Goal: Task Accomplishment & Management: Complete application form

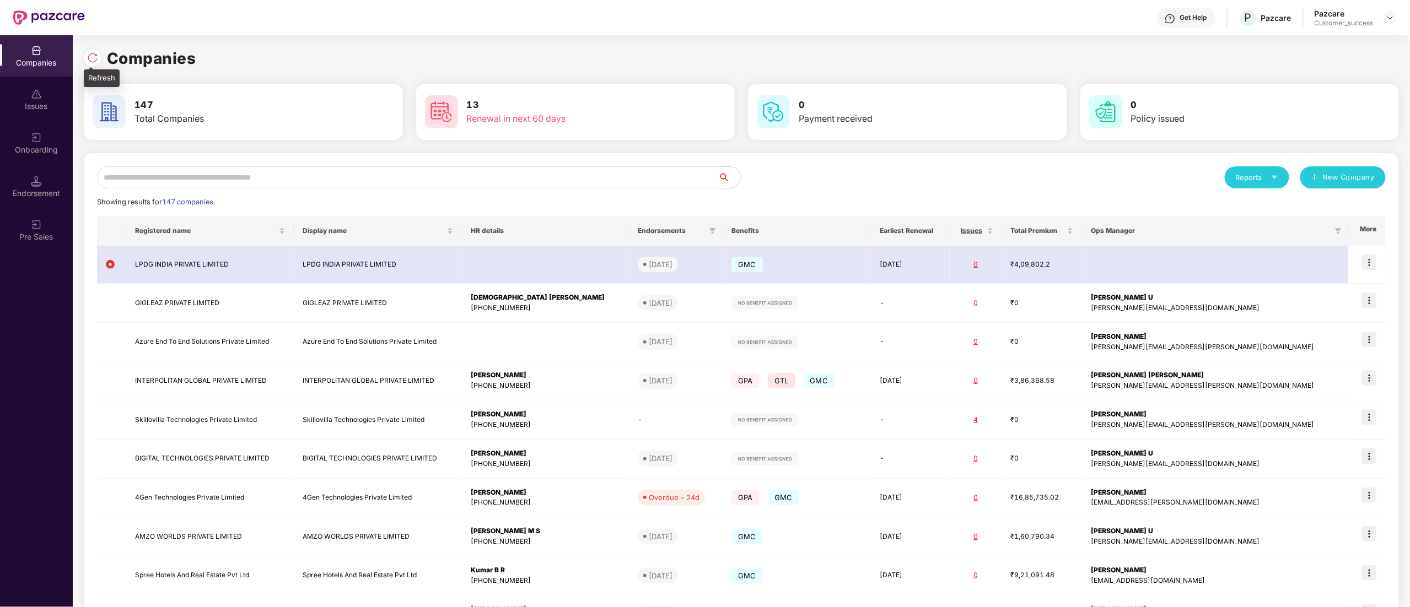
click at [95, 60] on img at bounding box center [92, 57] width 11 height 11
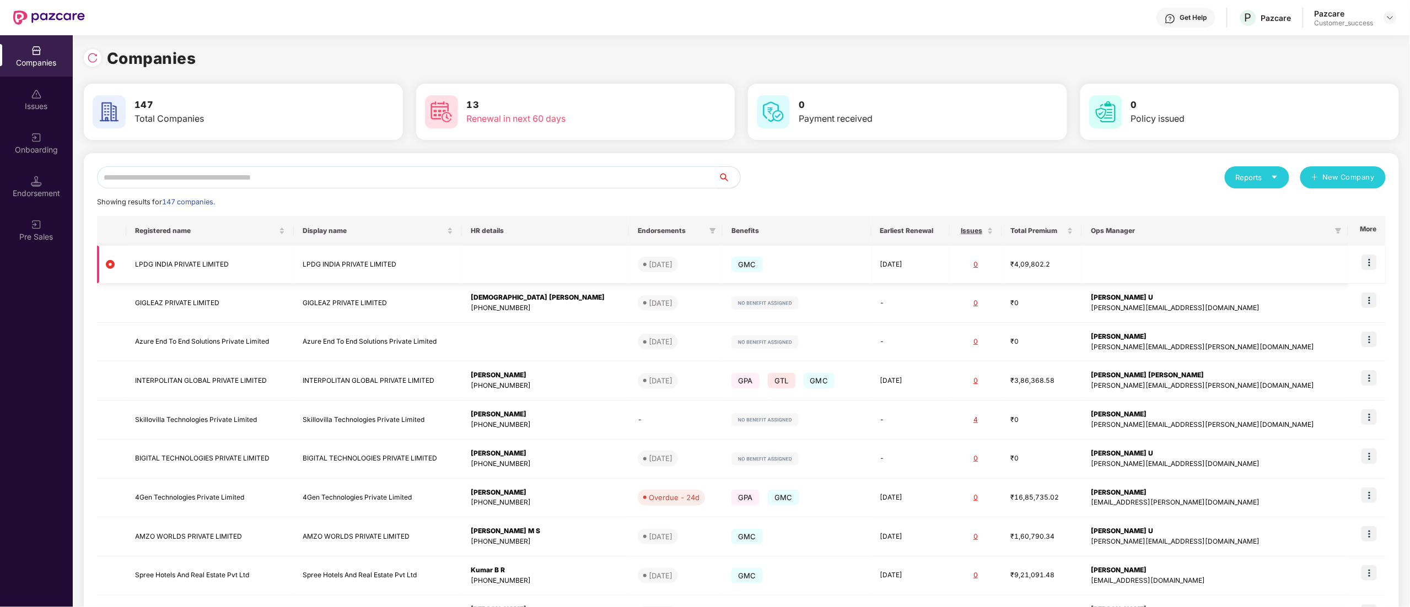
click at [158, 254] on td "LPDG INDIA PRIVATE LIMITED" at bounding box center [210, 265] width 168 height 38
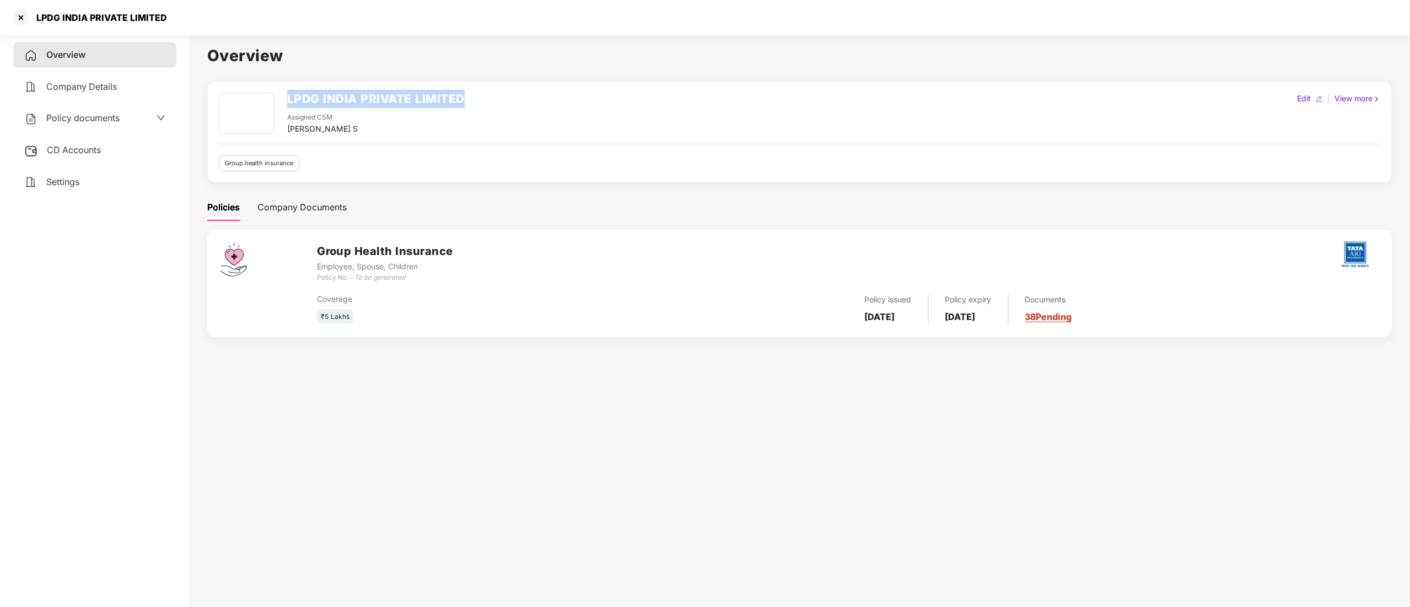
drag, startPoint x: 277, startPoint y: 90, endPoint x: 519, endPoint y: 96, distance: 242.1
click at [519, 96] on div "LPDG INDIA PRIVATE LIMITED Assigned CSM [PERSON_NAME] S Edit | View more Group …" at bounding box center [799, 132] width 1185 height 102
copy div "LPDG INDIA PRIVATE LIMITED"
click at [21, 17] on div at bounding box center [21, 18] width 18 height 18
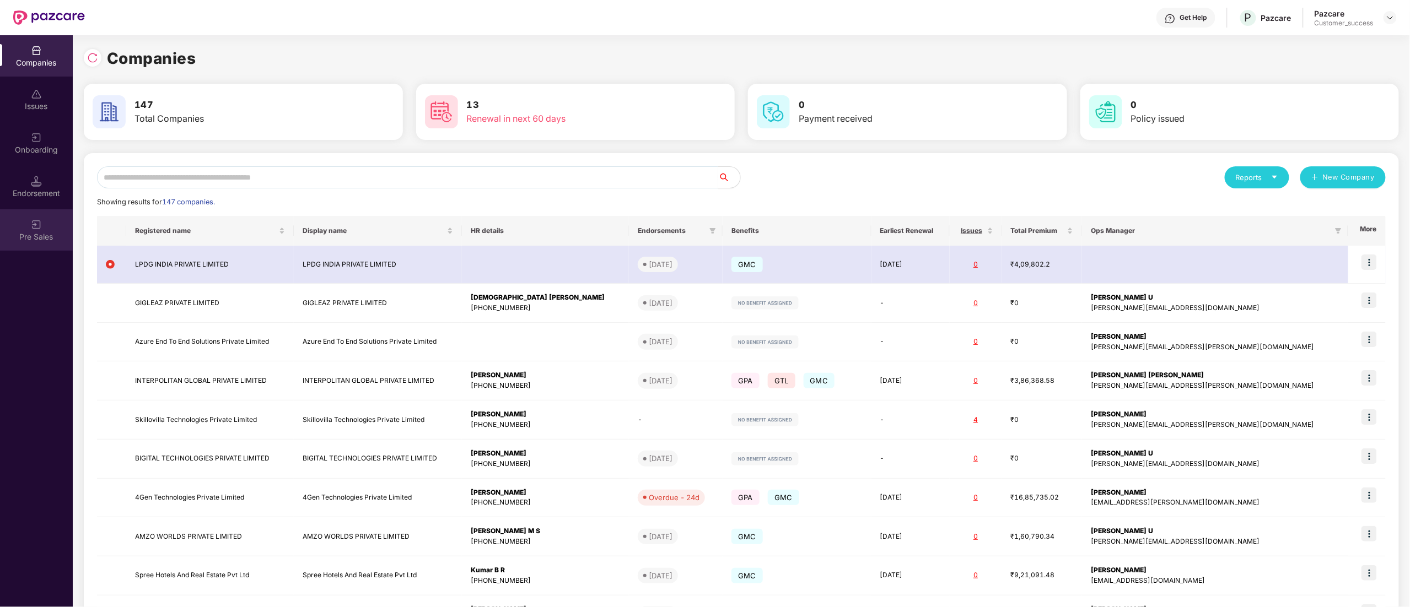
click at [49, 233] on div "Pre Sales" at bounding box center [36, 237] width 73 height 11
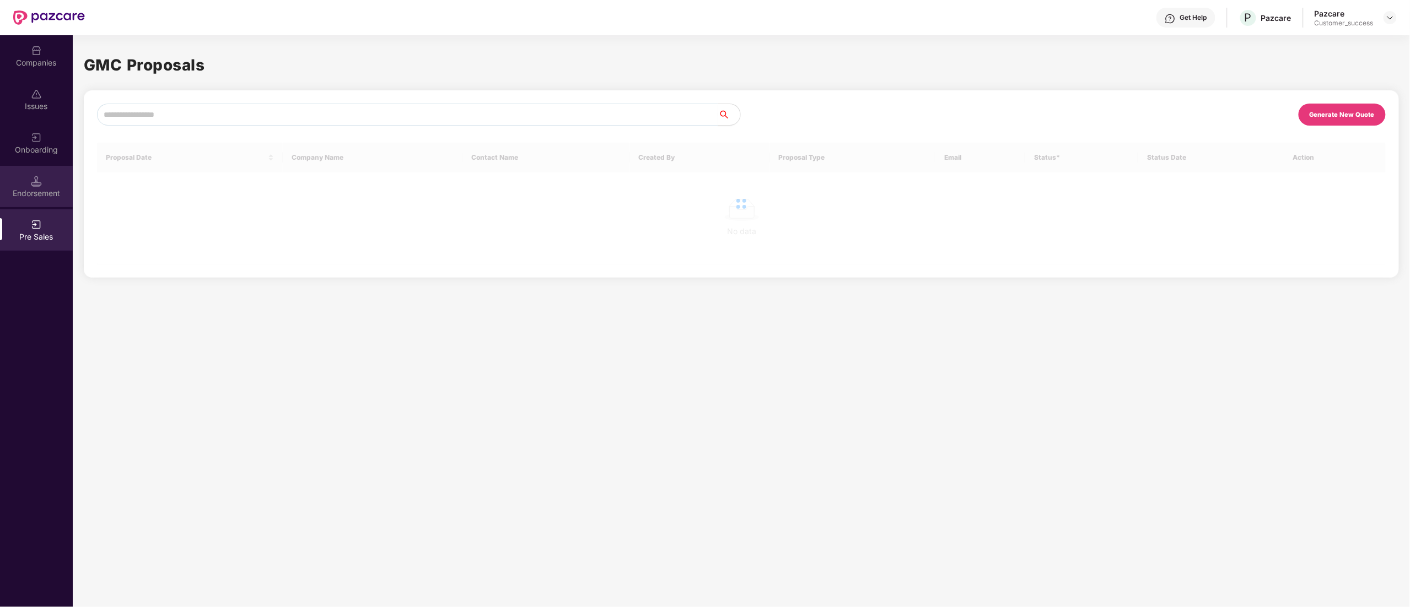
click at [40, 186] on div "Endorsement" at bounding box center [36, 186] width 73 height 41
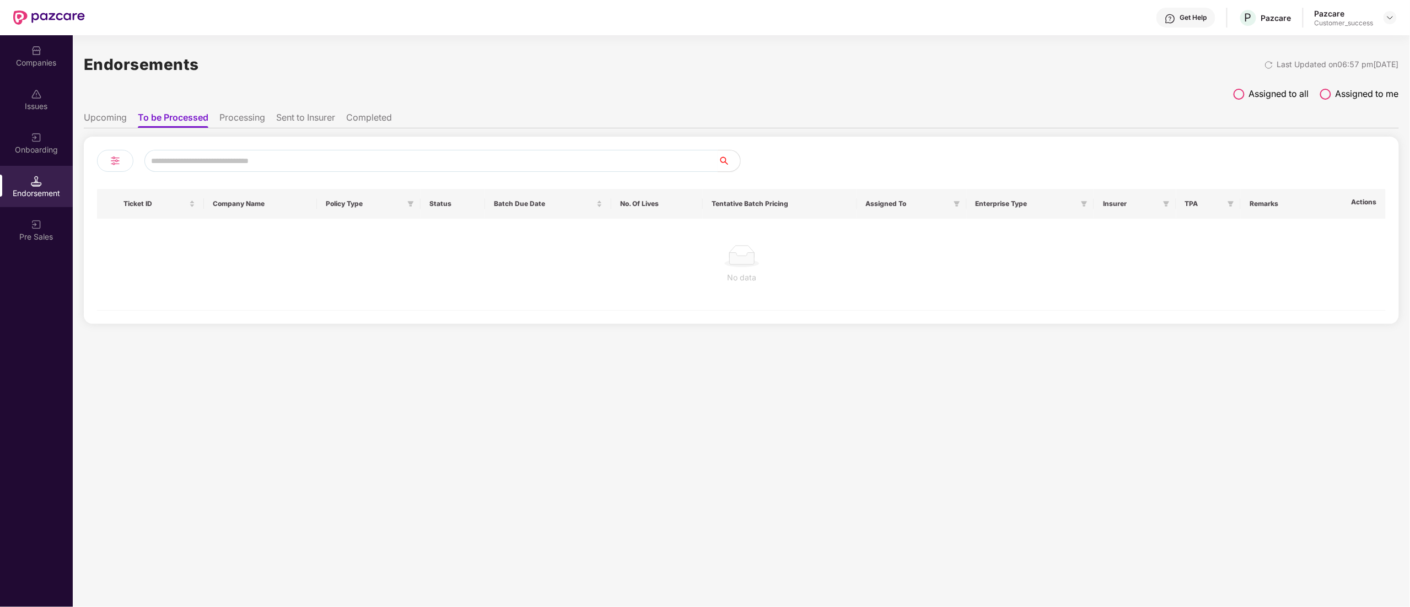
click at [42, 147] on div "Onboarding" at bounding box center [36, 149] width 73 height 11
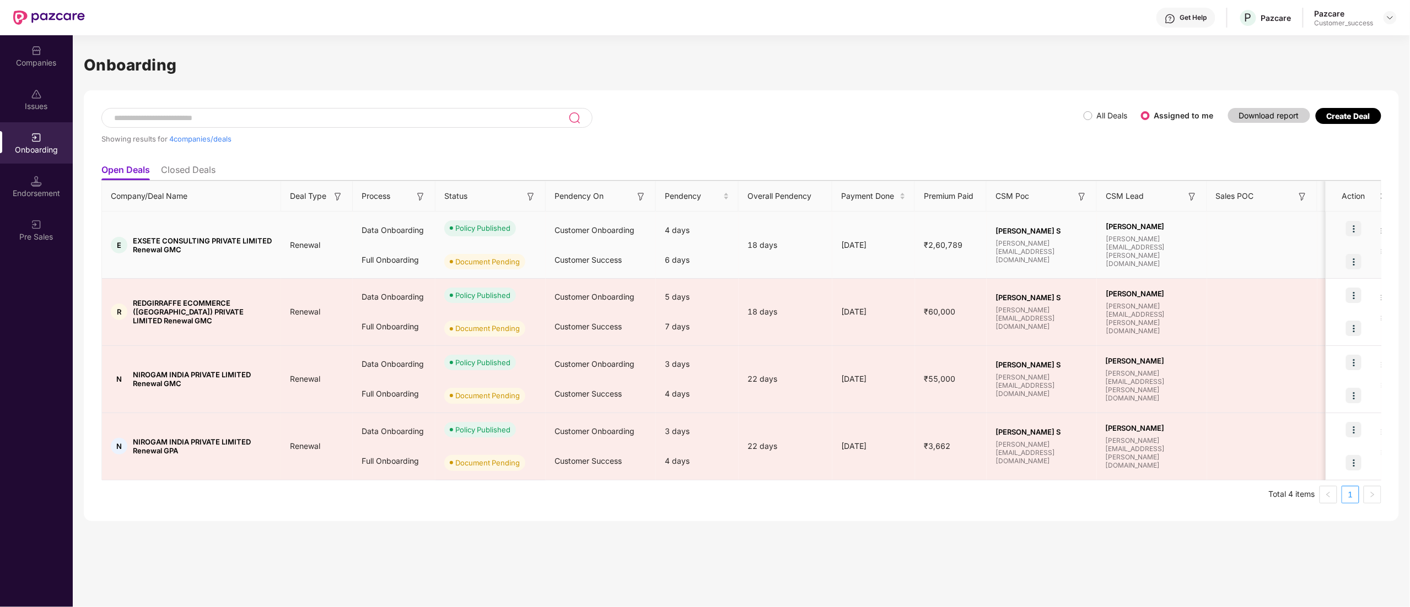
click at [1354, 258] on img at bounding box center [1353, 261] width 15 height 15
click at [1333, 287] on span "Upload Documents" at bounding box center [1302, 290] width 91 height 12
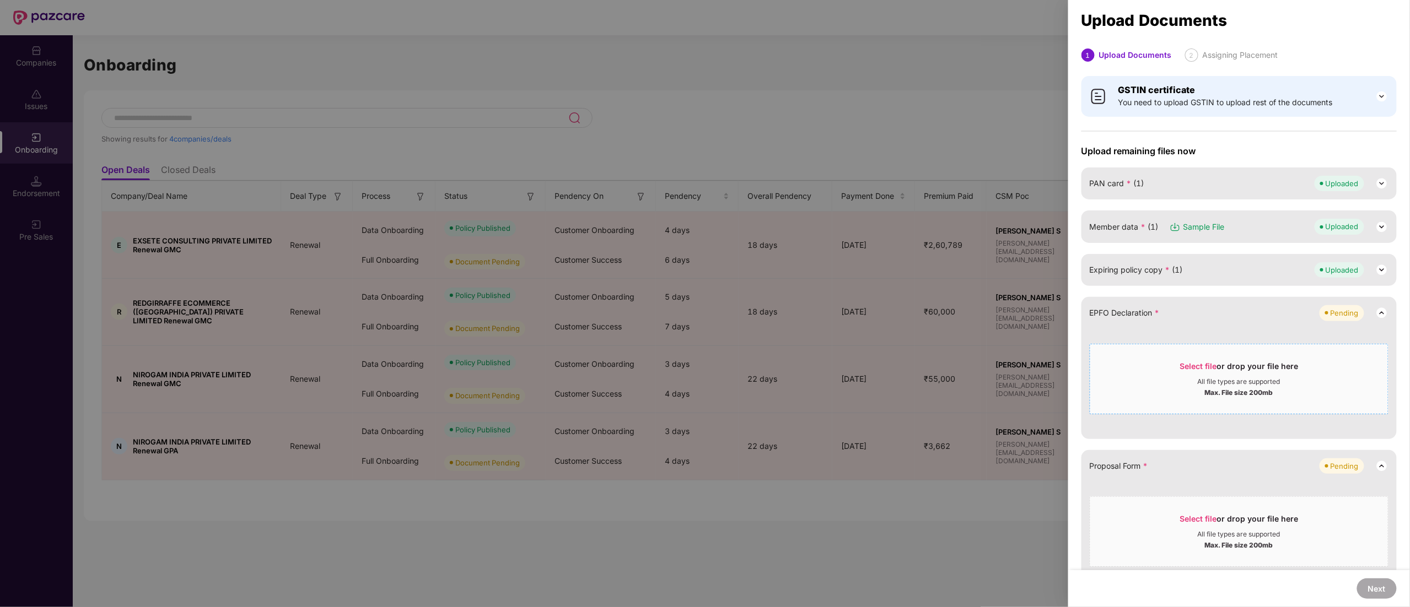
click at [1284, 383] on div "All file types are supported" at bounding box center [1239, 382] width 298 height 9
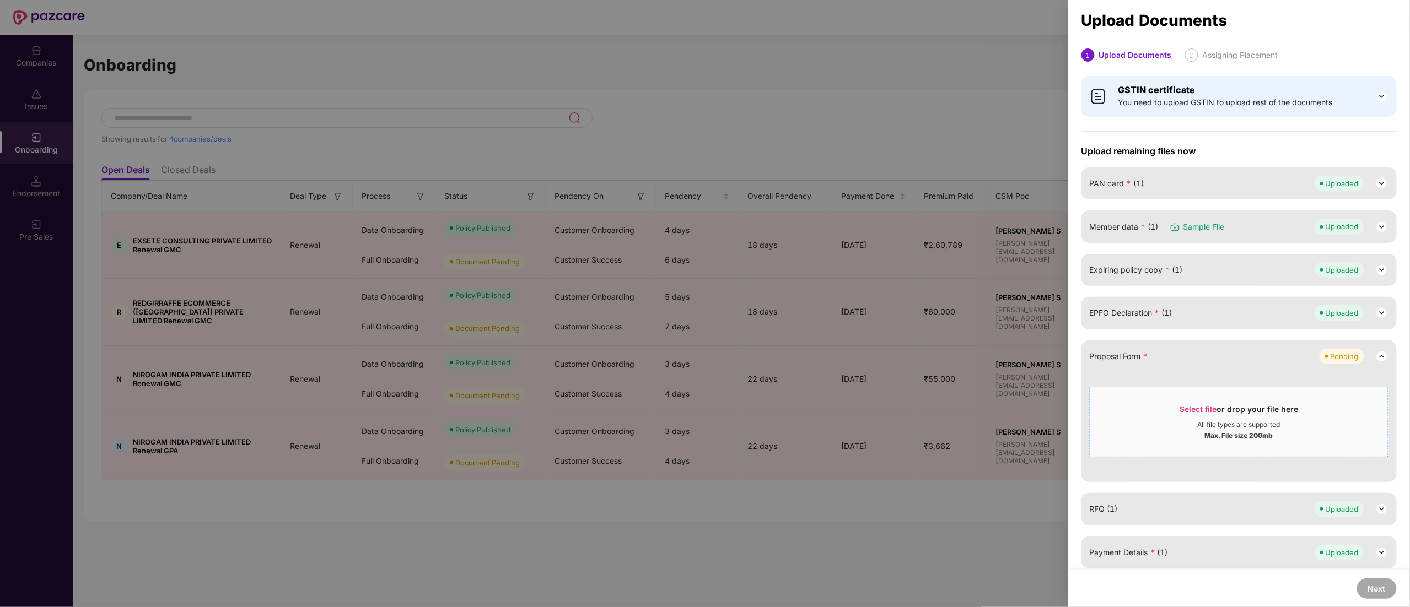
click at [1237, 407] on div "Select file or drop your file here" at bounding box center [1239, 412] width 119 height 17
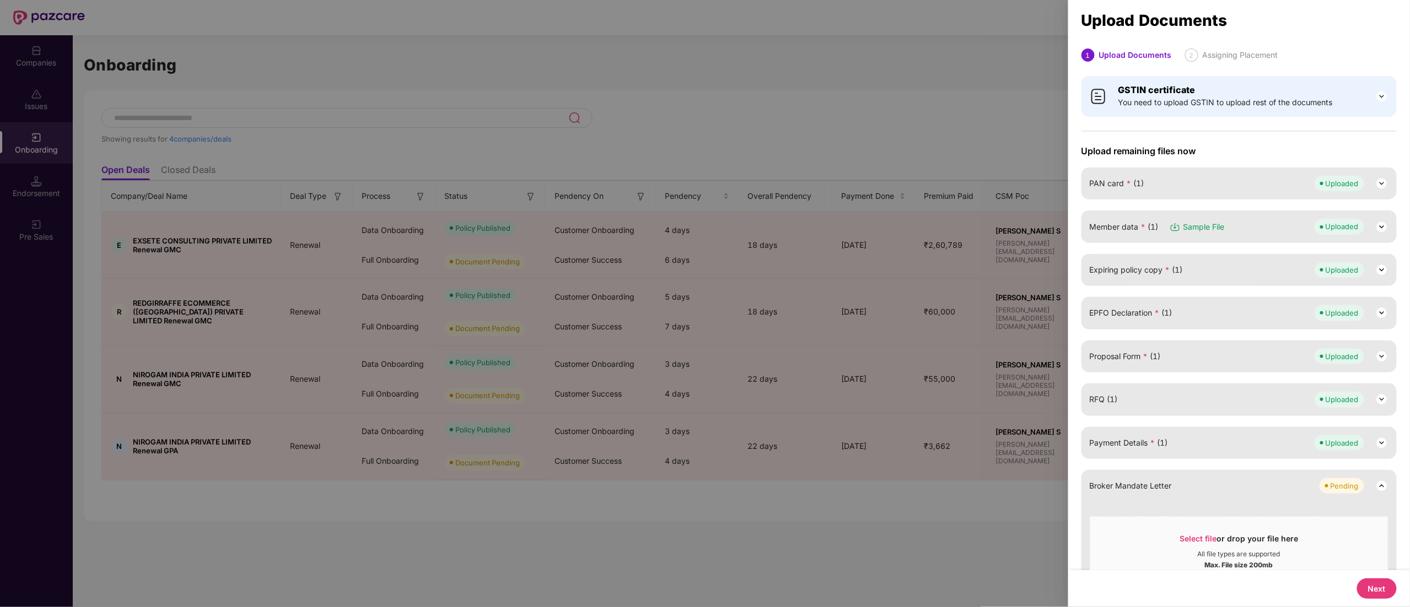
click at [1368, 593] on button "Next" at bounding box center [1377, 589] width 40 height 20
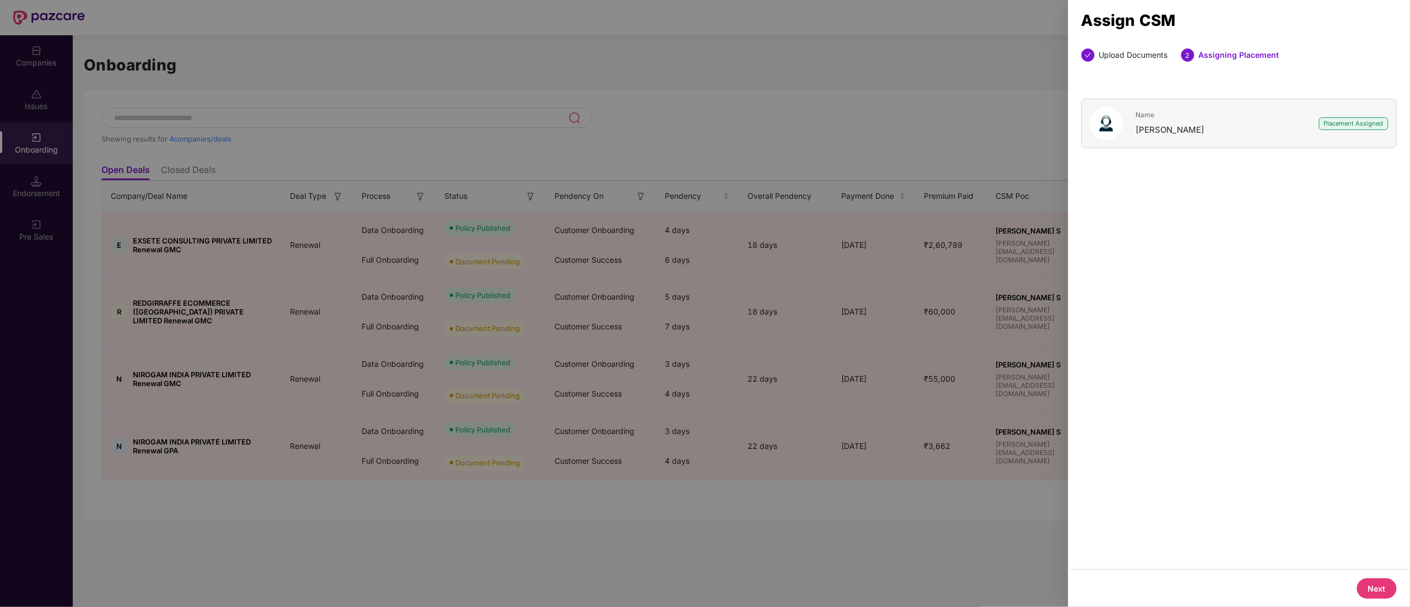
click at [1367, 591] on button "Next" at bounding box center [1377, 589] width 40 height 20
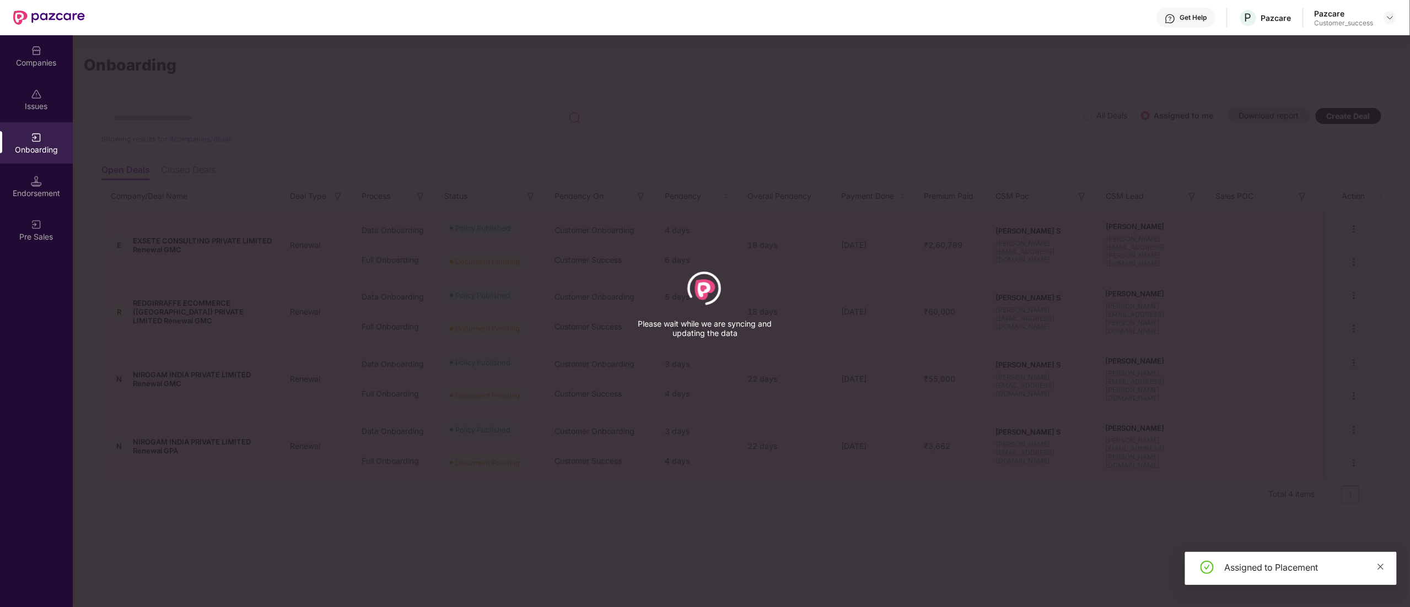
click at [1378, 564] on icon "close" at bounding box center [1381, 567] width 8 height 8
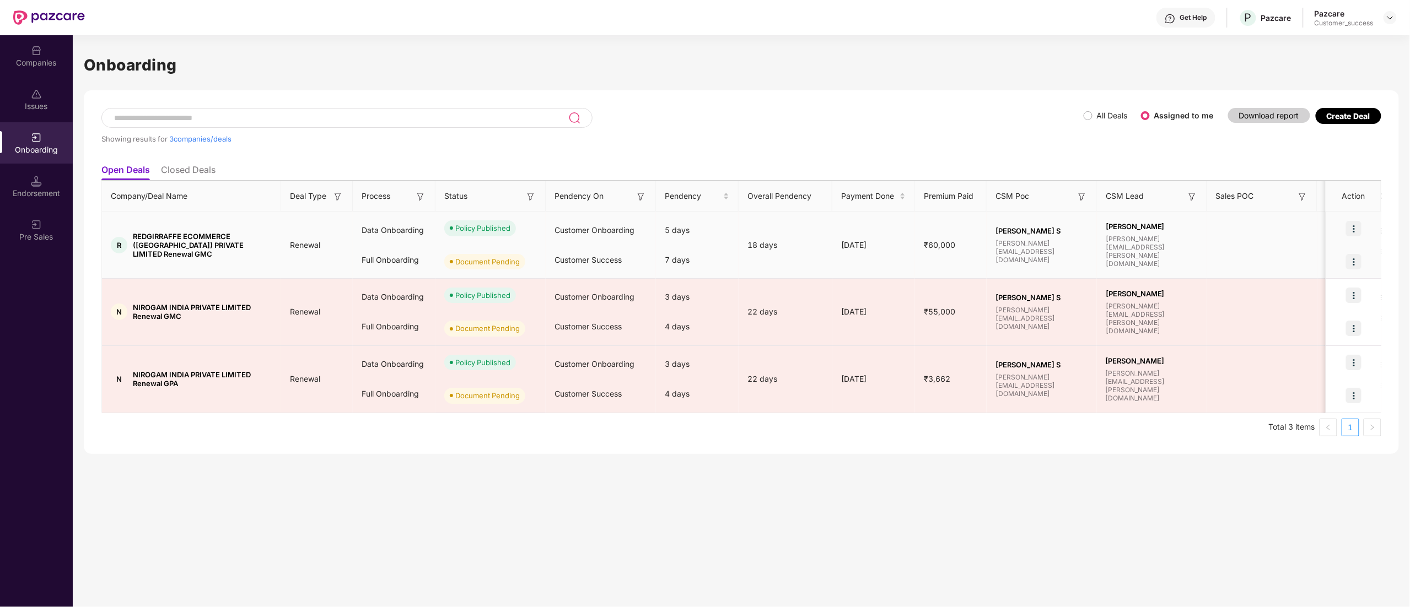
click at [1348, 260] on img at bounding box center [1353, 261] width 15 height 15
click at [1297, 286] on span "Upload Documents" at bounding box center [1302, 290] width 91 height 12
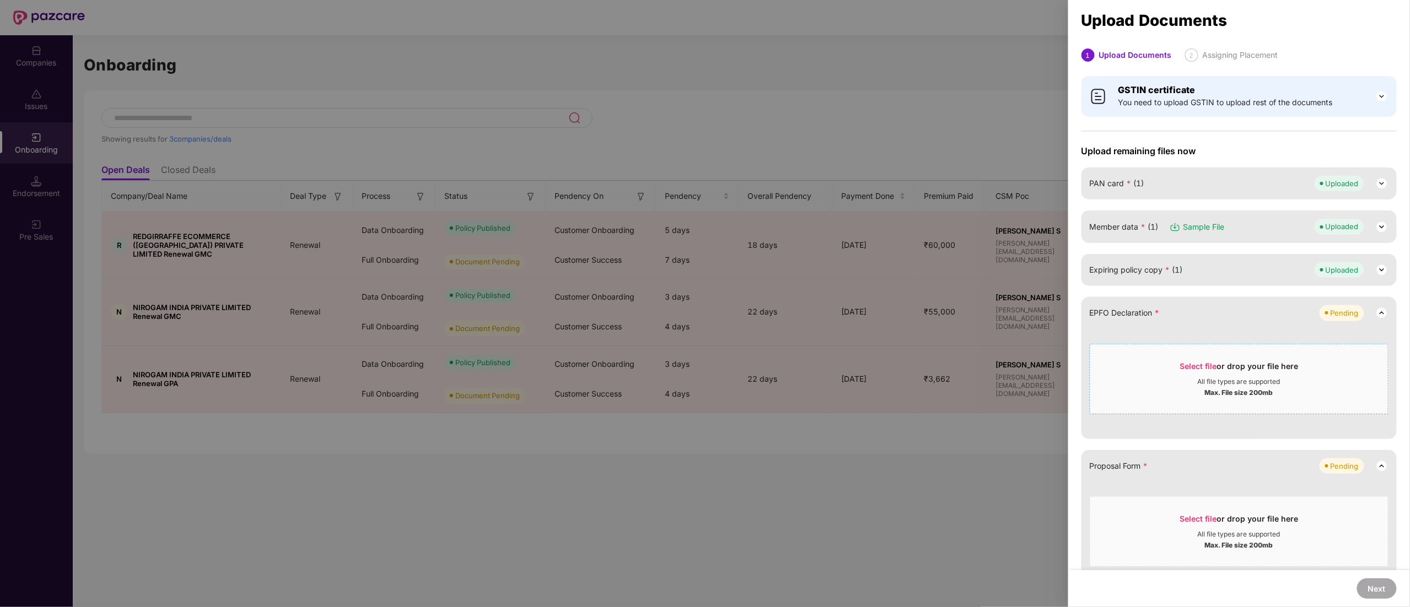
click at [1229, 391] on div "Max. File size 200mb" at bounding box center [1239, 391] width 68 height 11
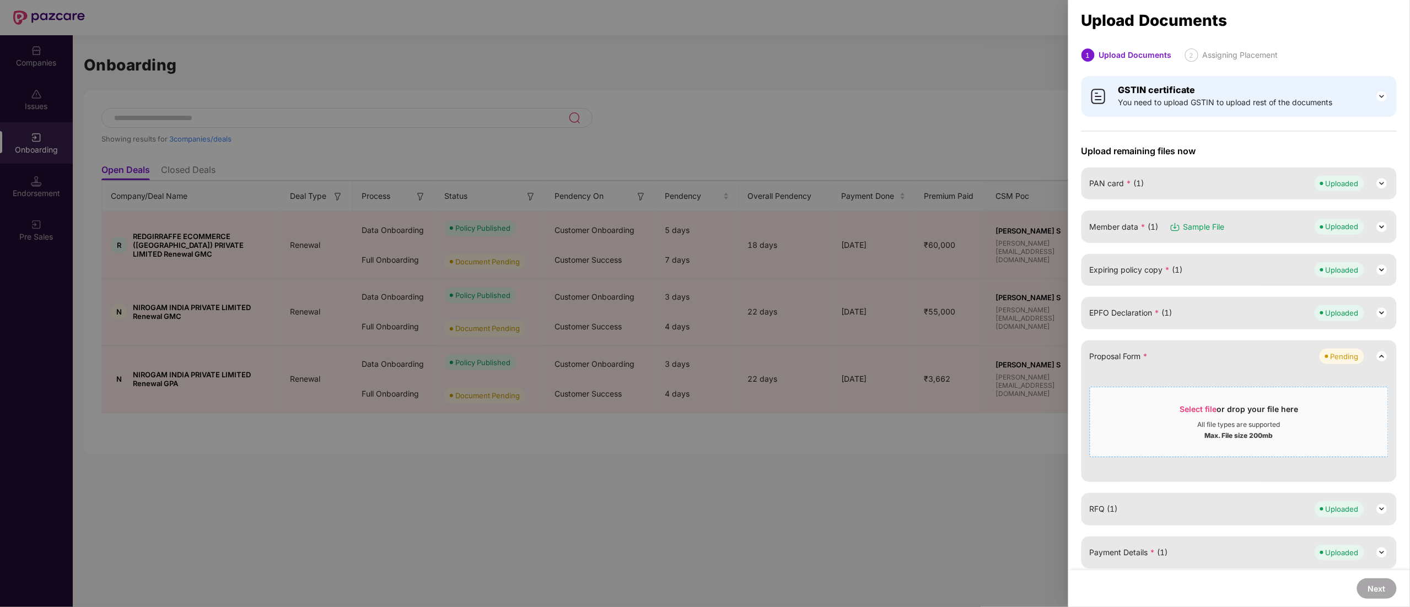
click at [1198, 422] on div "All file types are supported" at bounding box center [1239, 425] width 83 height 9
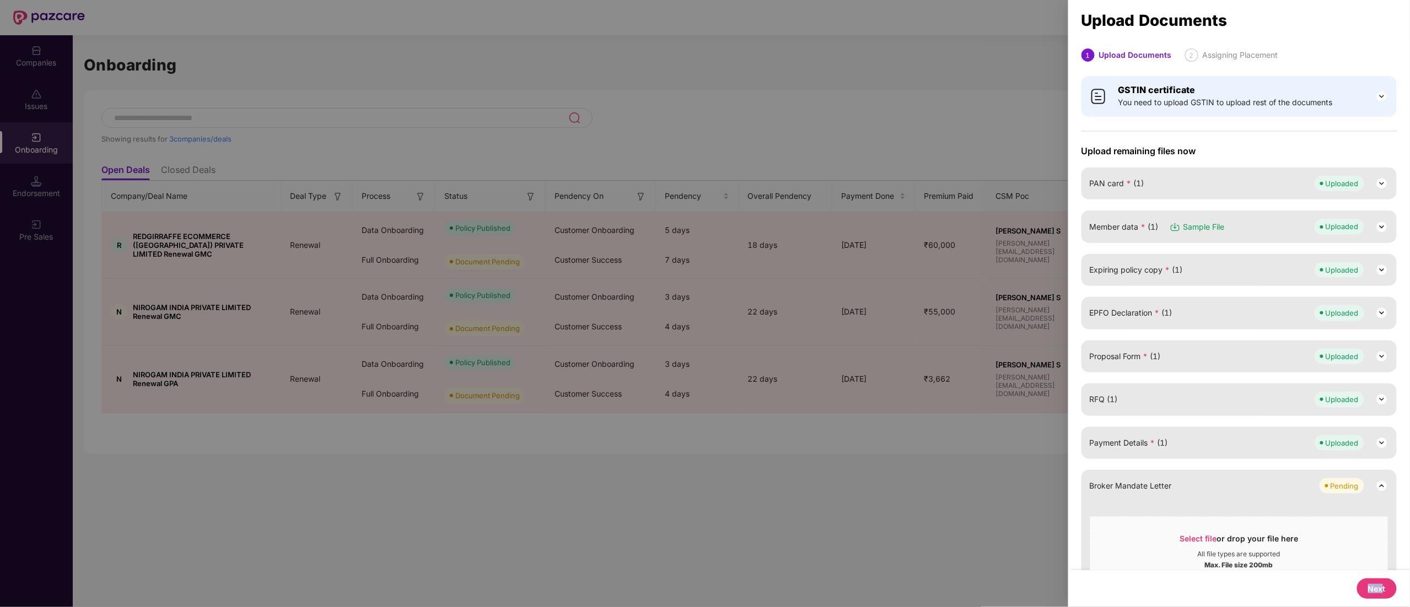
click at [1383, 579] on div "Next" at bounding box center [1239, 588] width 342 height 37
click at [1385, 590] on button "Next" at bounding box center [1377, 589] width 40 height 20
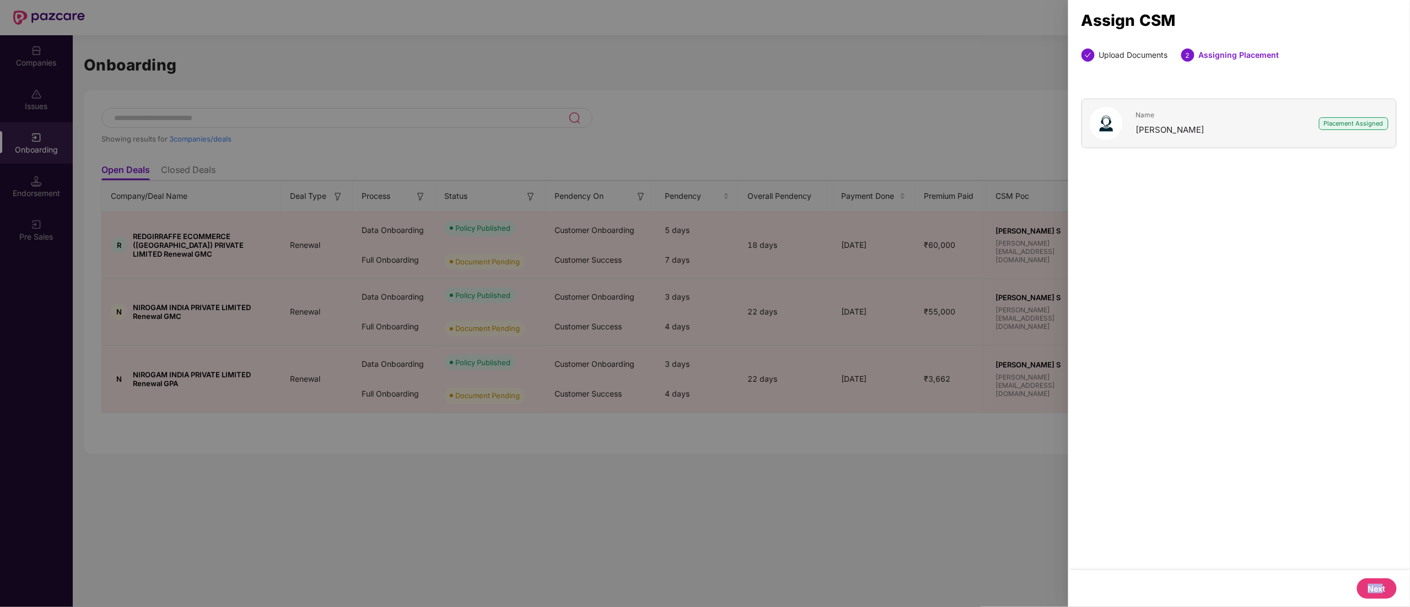
click at [1385, 590] on button "Next" at bounding box center [1377, 589] width 40 height 20
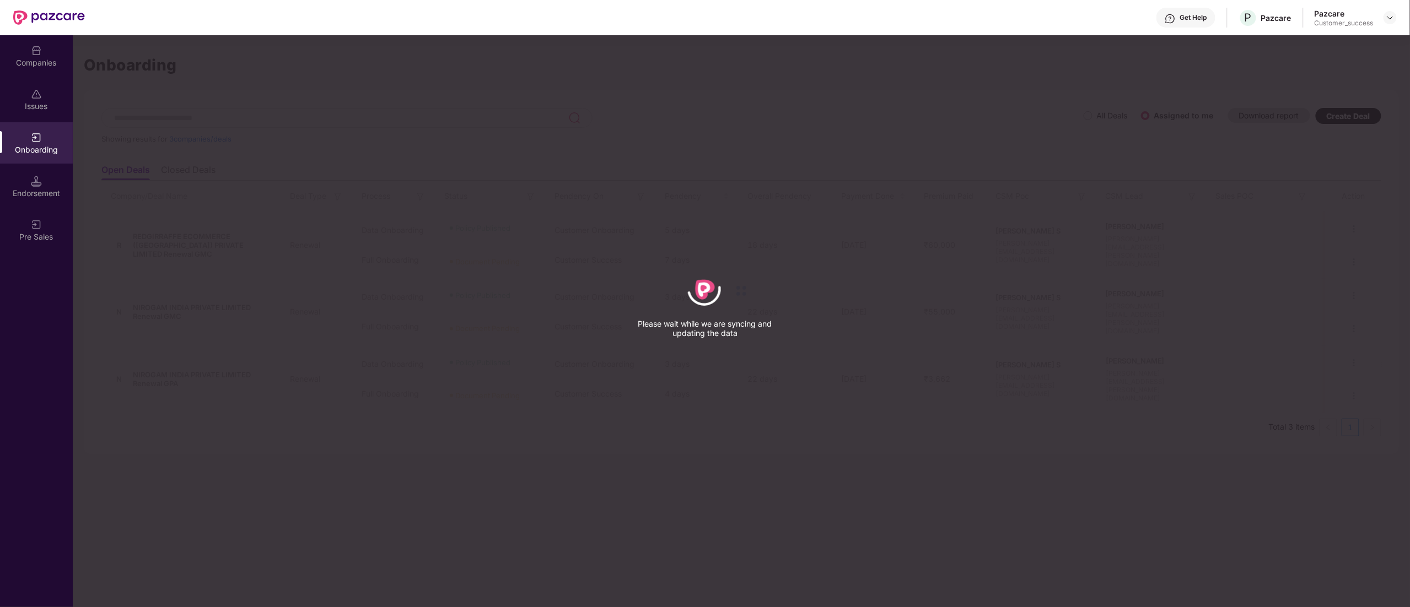
click at [927, 51] on div "Please wait while we are syncing and updating the data" at bounding box center [705, 303] width 1410 height 607
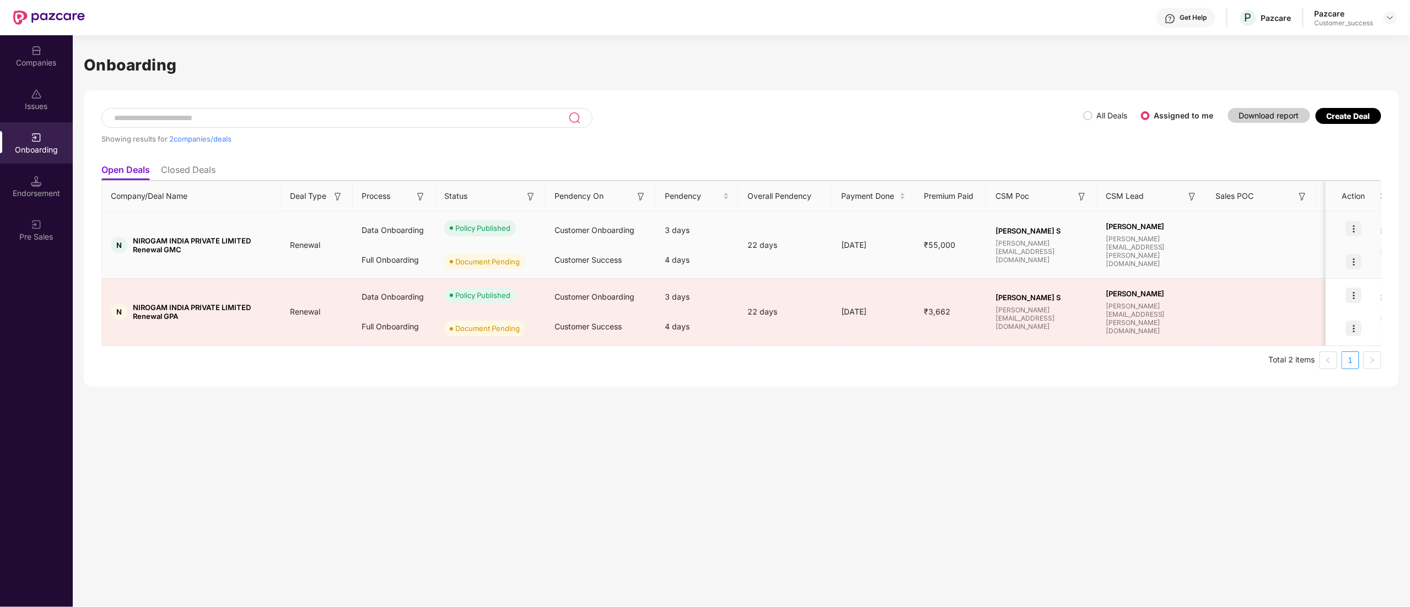
click at [1348, 267] on img at bounding box center [1353, 261] width 15 height 15
click at [1319, 293] on span "Upload Documents" at bounding box center [1302, 290] width 91 height 12
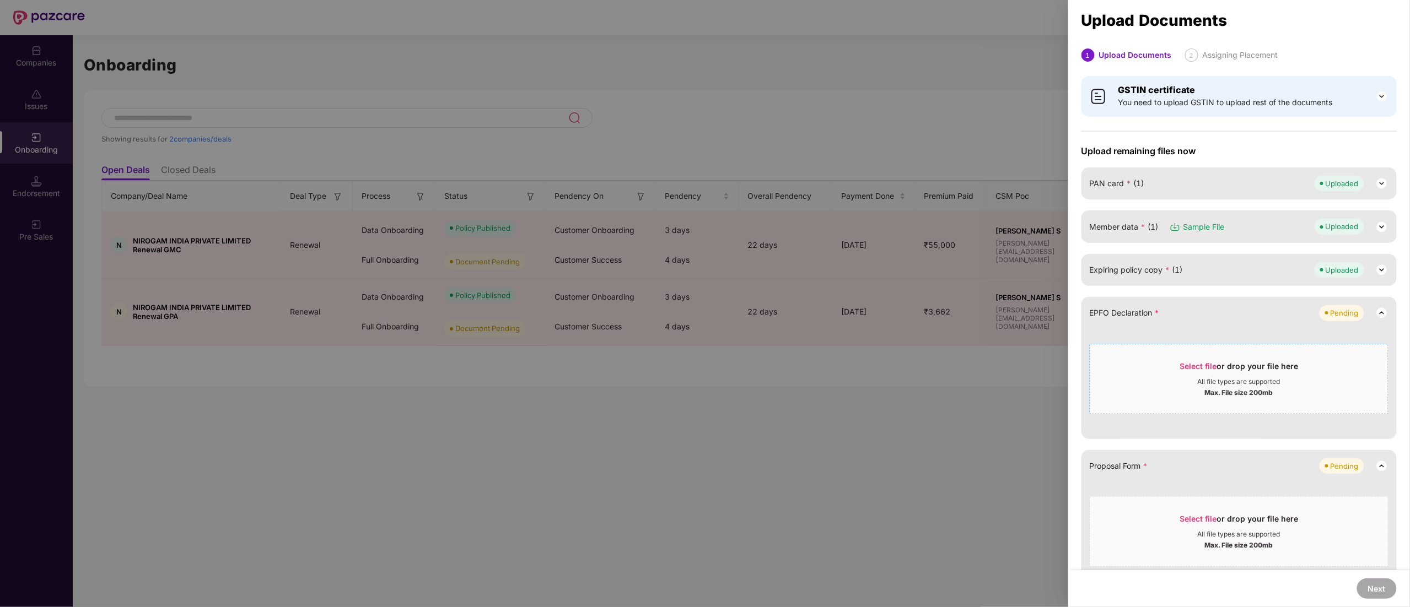
click at [1209, 378] on div "All file types are supported" at bounding box center [1239, 382] width 83 height 9
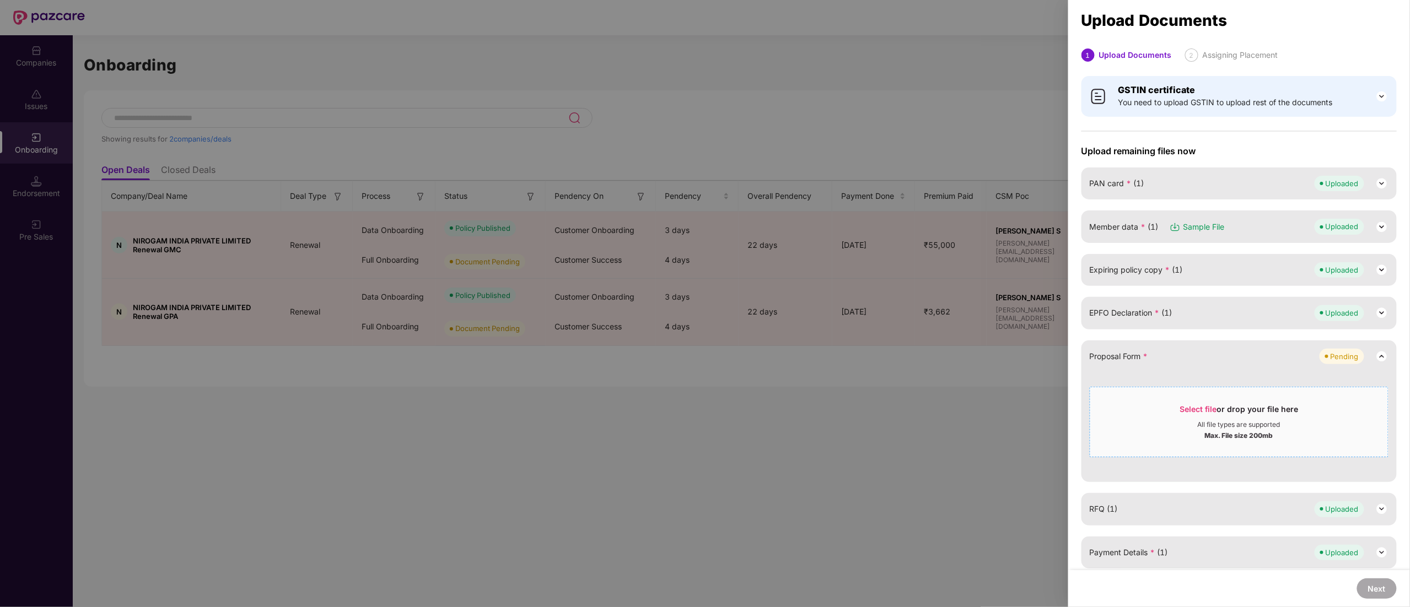
click at [1205, 408] on span "Select file" at bounding box center [1198, 409] width 37 height 9
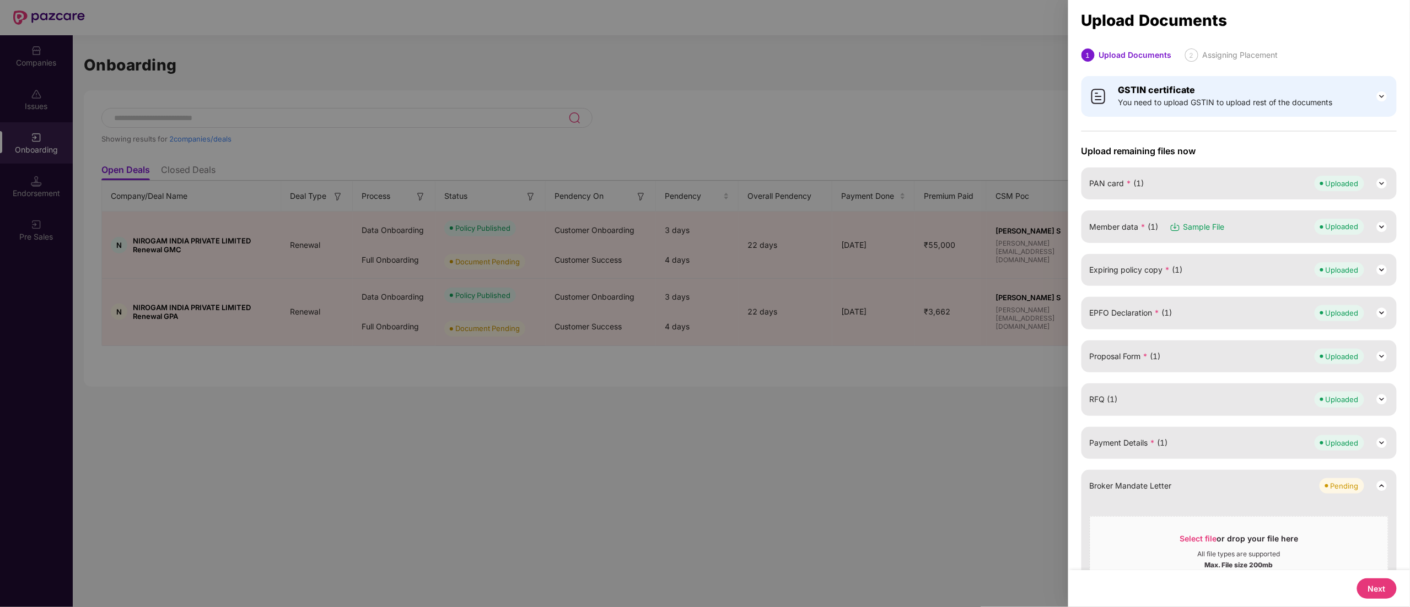
click at [1377, 589] on button "Next" at bounding box center [1377, 589] width 40 height 20
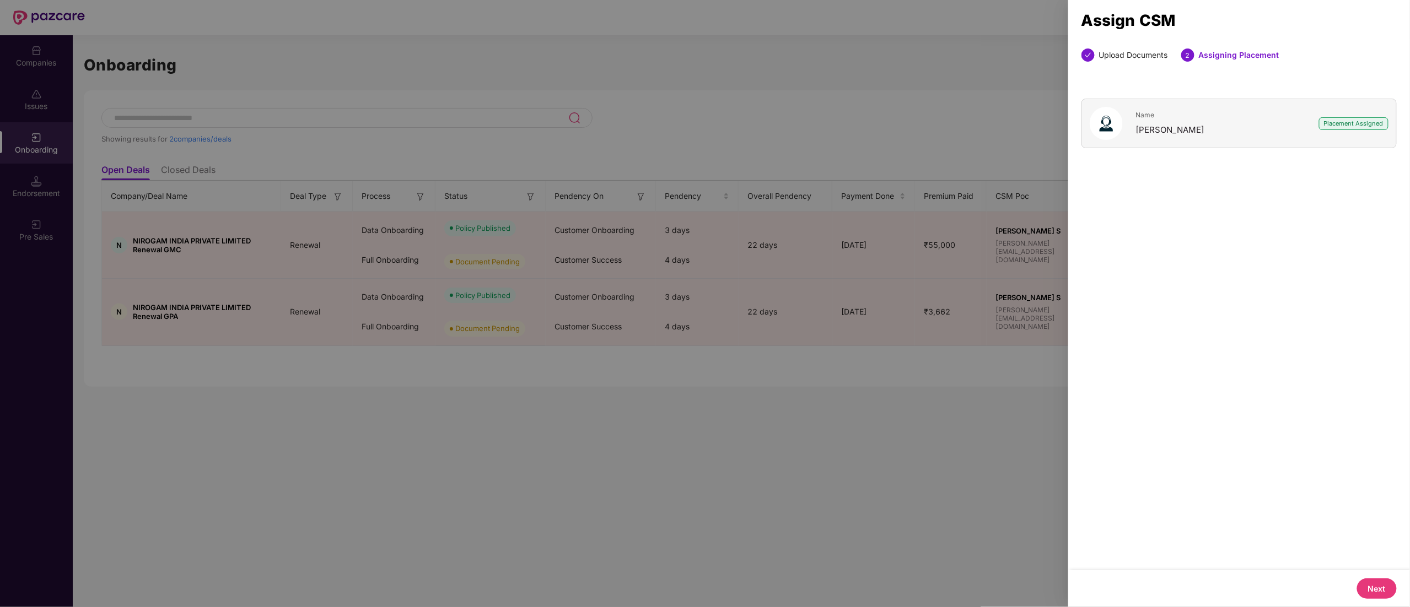
click at [1377, 586] on button "Next" at bounding box center [1377, 589] width 40 height 20
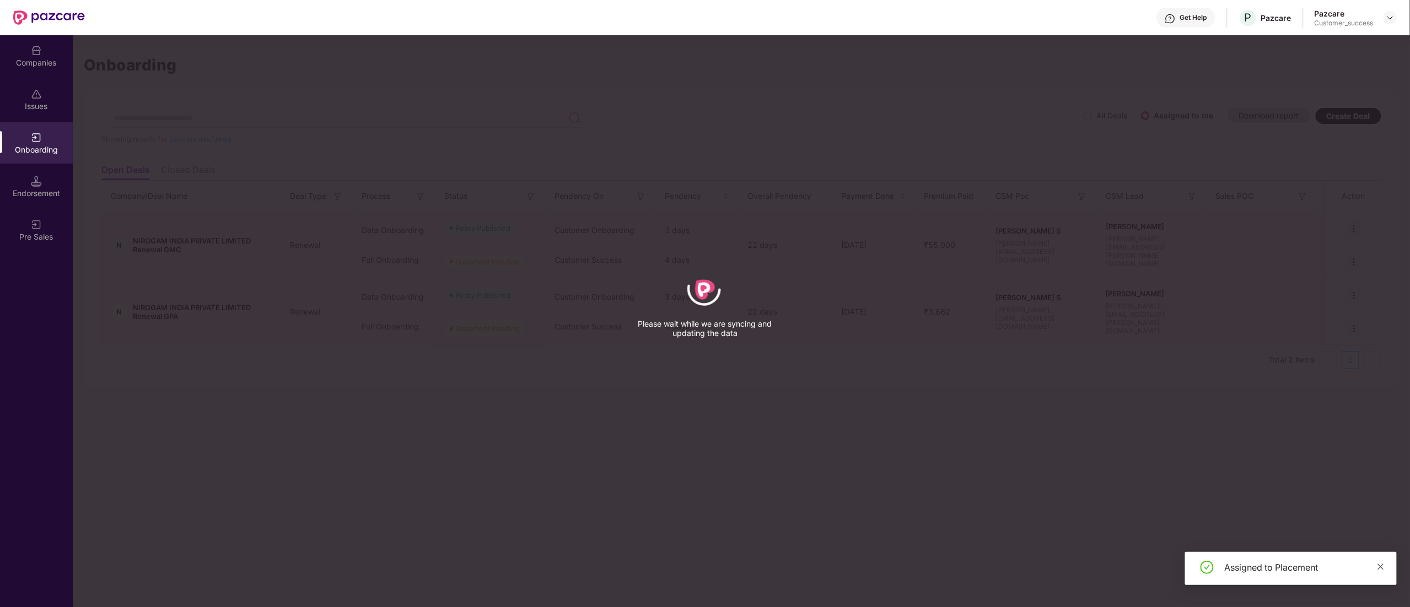
click at [1379, 568] on icon "close" at bounding box center [1381, 567] width 6 height 6
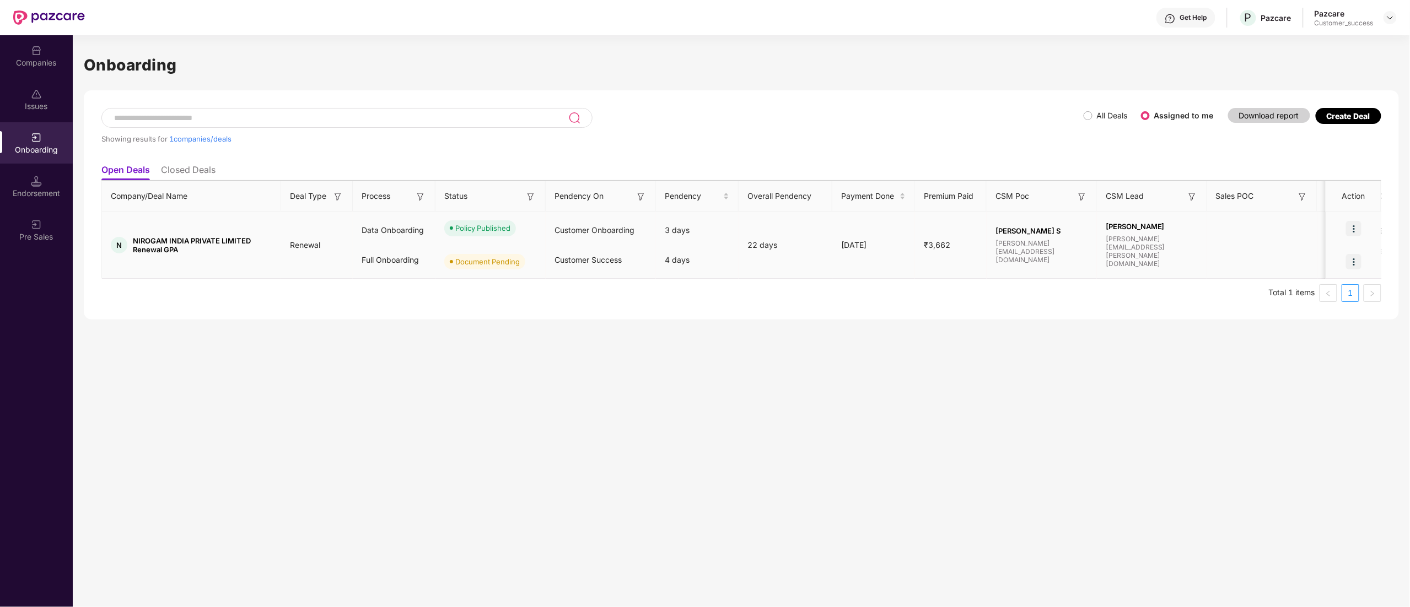
click at [1356, 255] on img at bounding box center [1353, 261] width 15 height 15
click at [1298, 292] on span "Upload Documents" at bounding box center [1302, 290] width 91 height 12
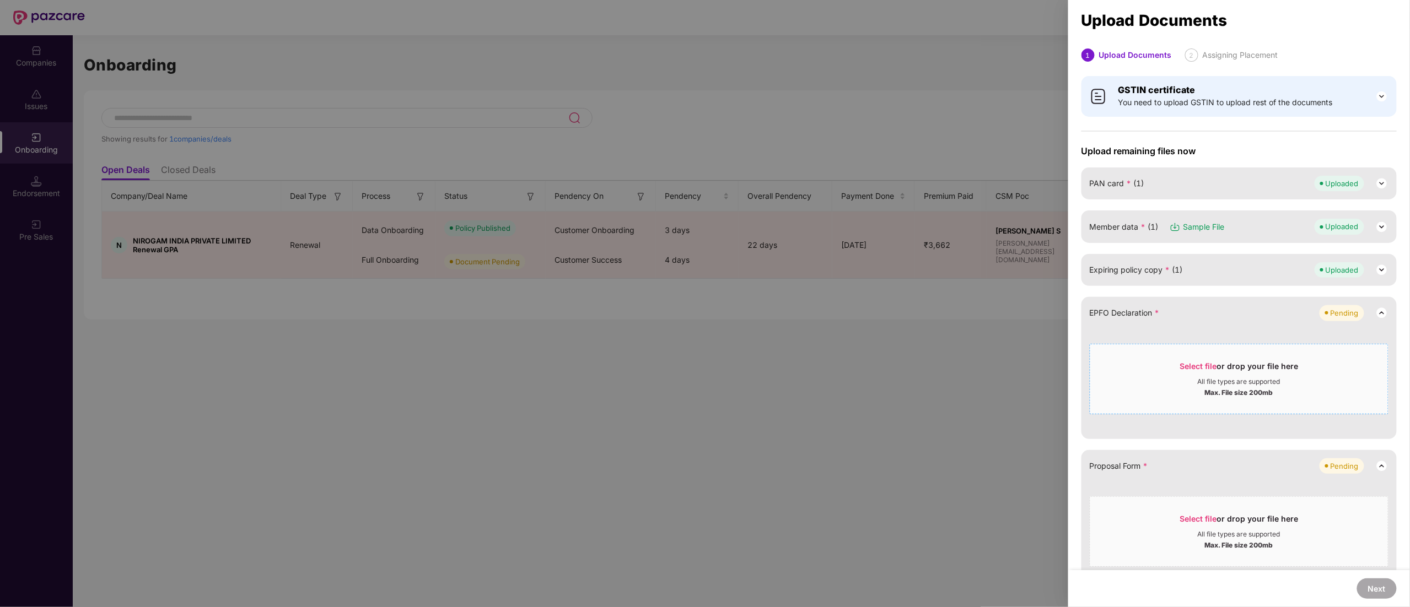
click at [1223, 387] on div "Max. File size 200mb" at bounding box center [1239, 391] width 68 height 11
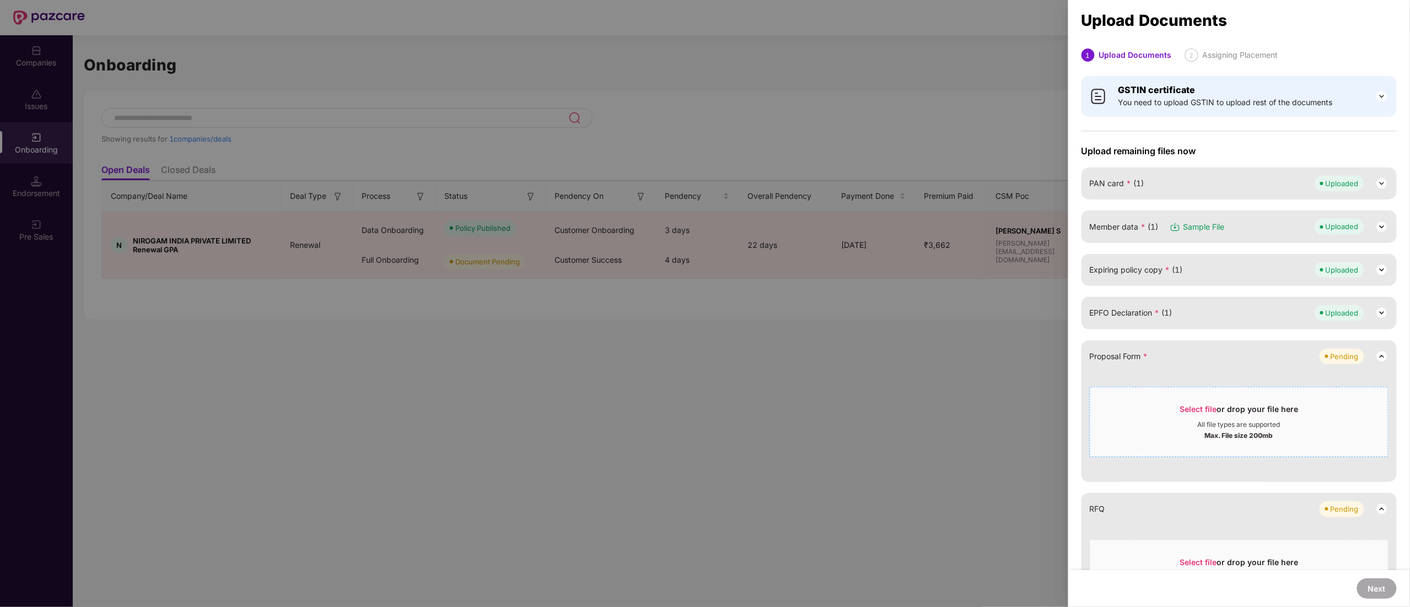
click at [1214, 439] on div "Max. File size 200mb" at bounding box center [1239, 434] width 68 height 11
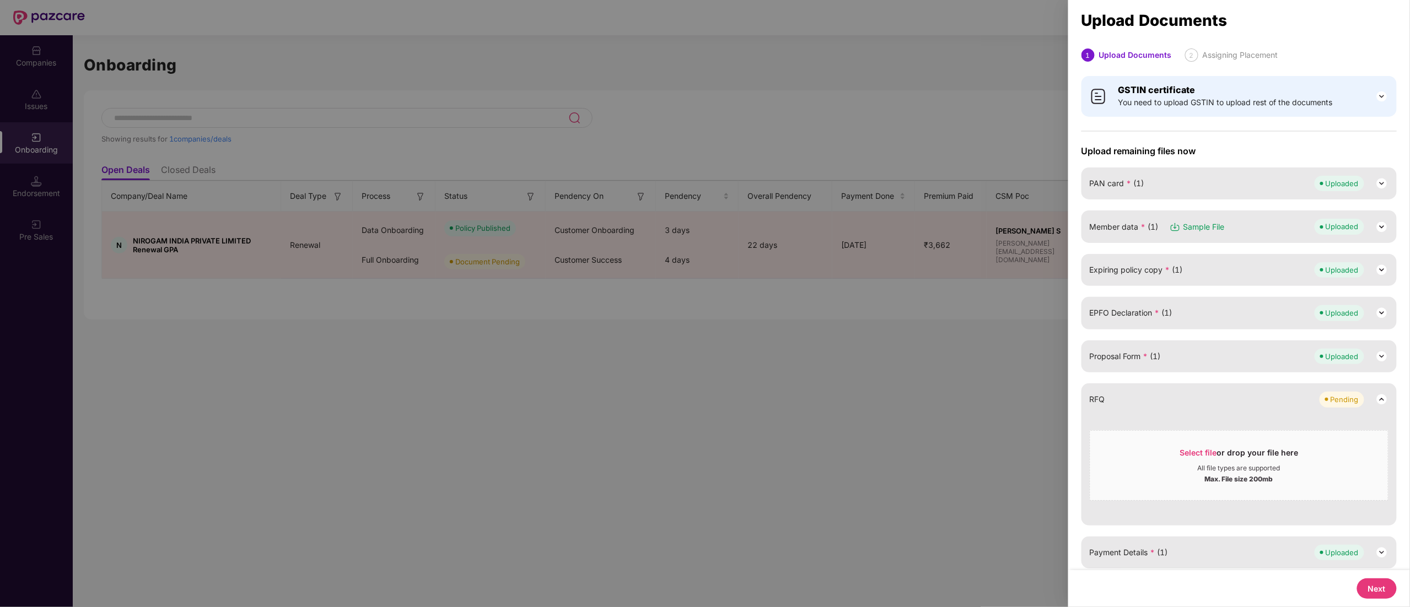
click at [1367, 591] on button "Next" at bounding box center [1377, 589] width 40 height 20
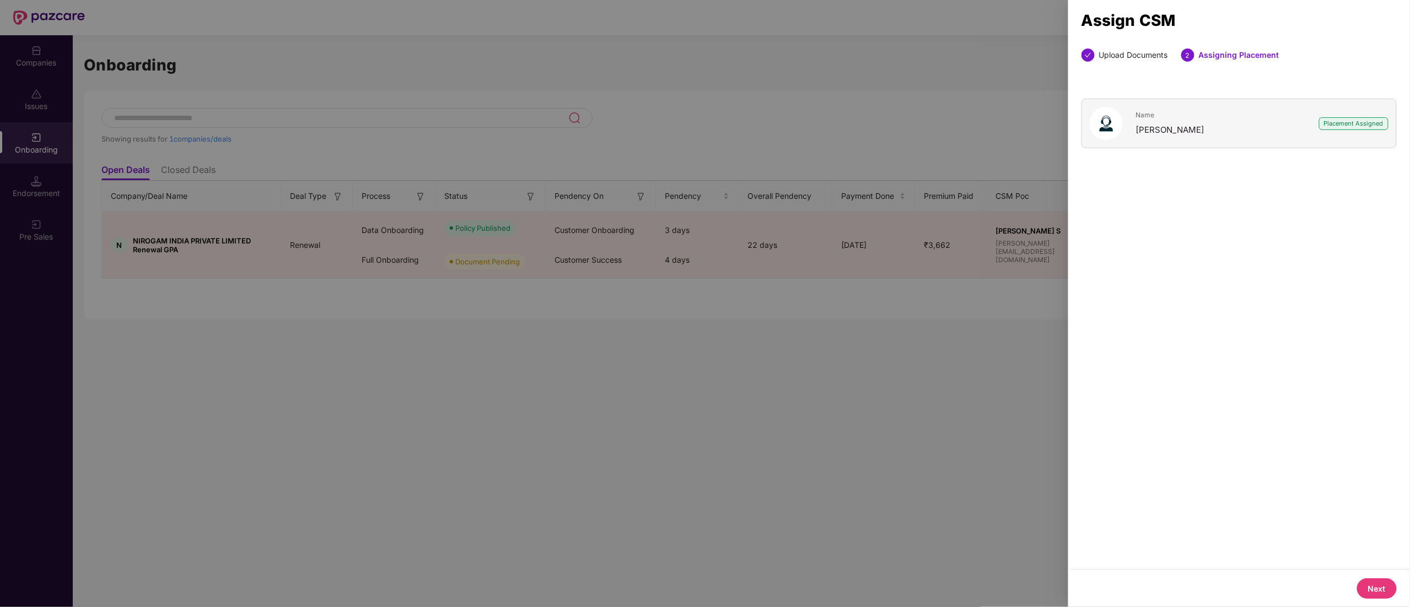
click at [1364, 590] on button "Next" at bounding box center [1377, 589] width 40 height 20
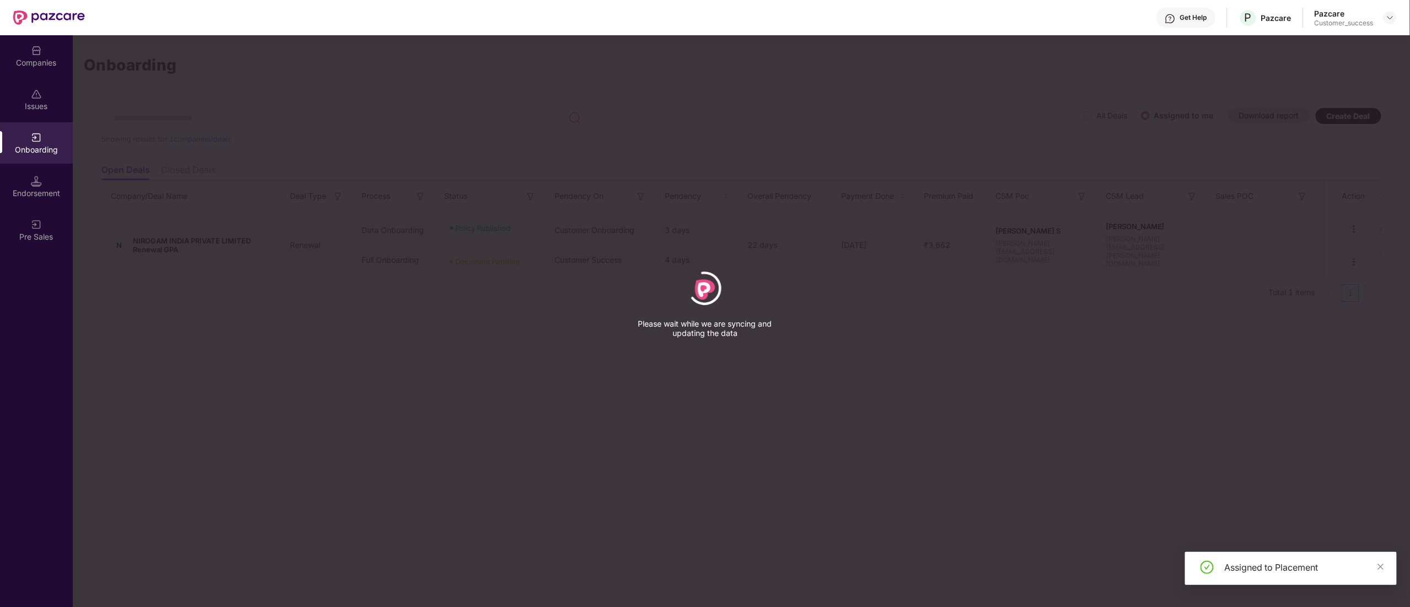
click at [1376, 563] on div "Assigned to Placement" at bounding box center [1304, 567] width 159 height 13
